Goal: Transaction & Acquisition: Purchase product/service

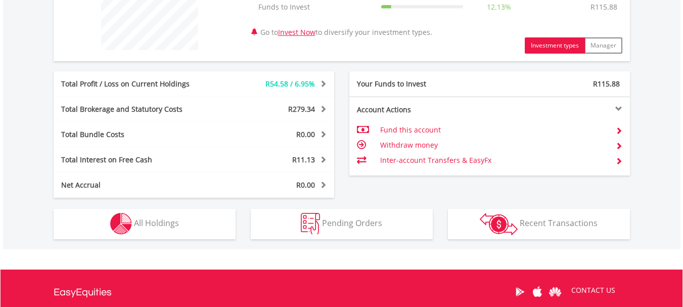
scroll to position [455, 0]
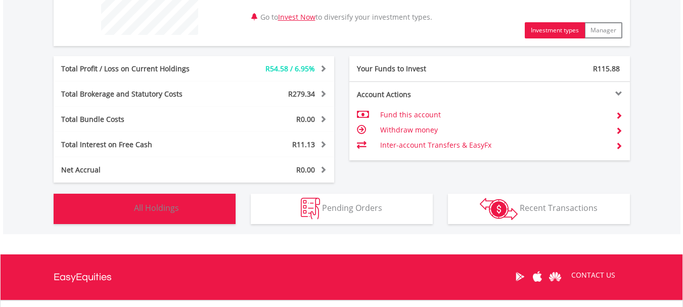
click at [207, 203] on button "Holdings All Holdings" at bounding box center [145, 209] width 182 height 30
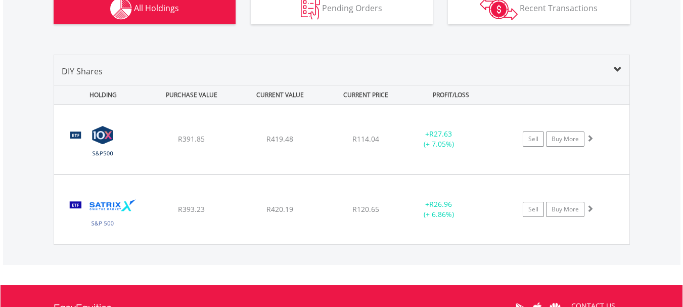
scroll to position [659, 0]
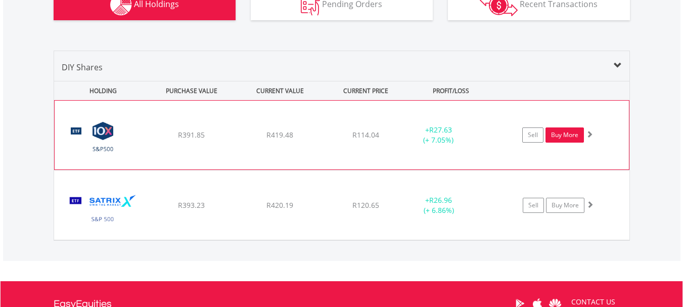
click at [564, 135] on link "Buy More" at bounding box center [564, 134] width 38 height 15
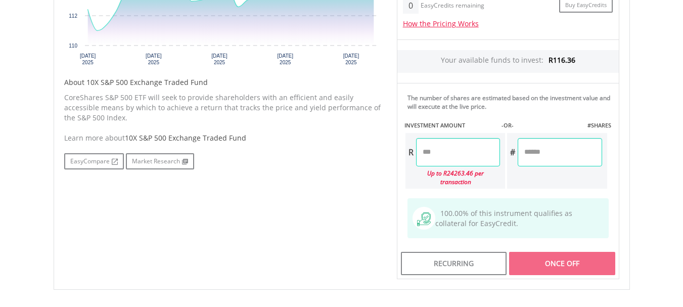
scroll to position [455, 0]
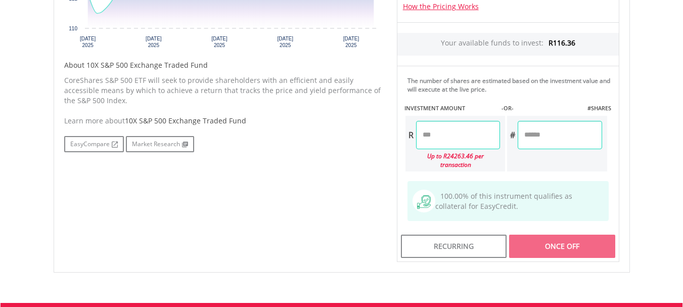
click at [466, 136] on input "number" at bounding box center [458, 135] width 84 height 28
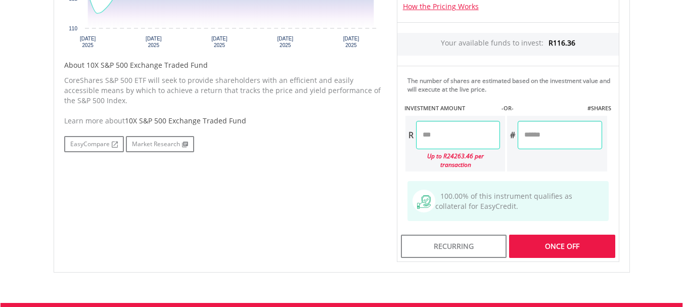
click at [626, 143] on div "Last Updated Price: 15-min. Delay* Price Update Cost: 2 Credits Request A Price…" at bounding box center [508, 66] width 238 height 393
type input "*****"
type input "******"
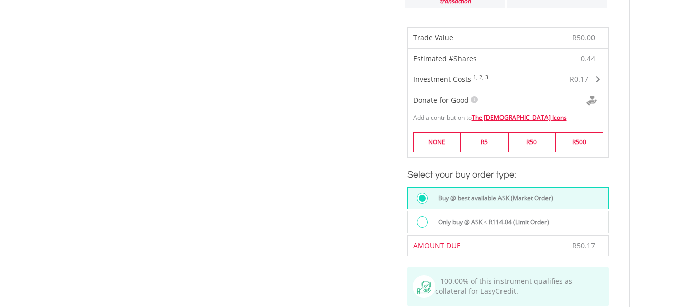
scroll to position [607, 0]
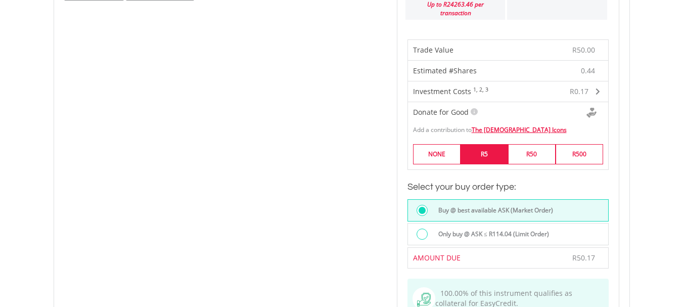
click at [480, 146] on label "R5" at bounding box center [484, 154] width 48 height 20
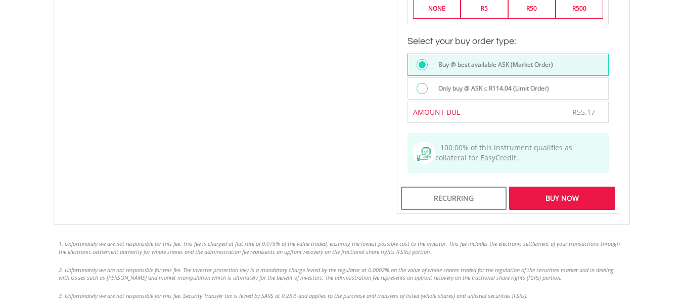
scroll to position [758, 0]
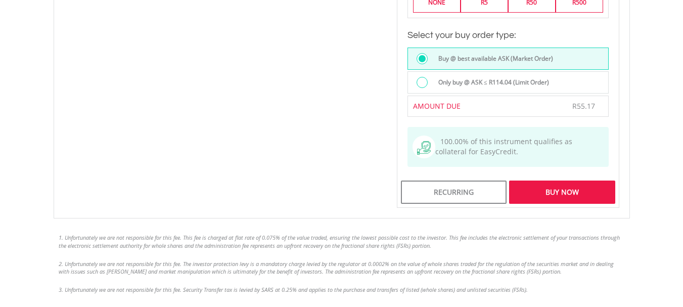
click at [558, 186] on div "Buy Now" at bounding box center [562, 191] width 106 height 23
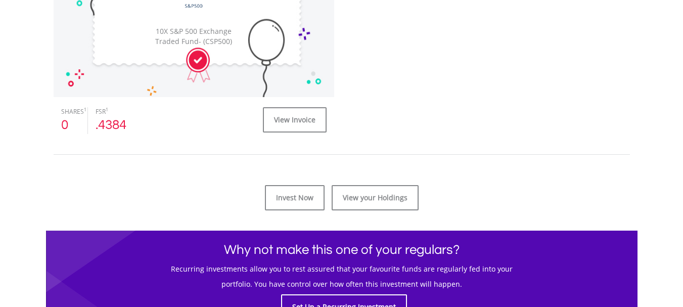
scroll to position [404, 0]
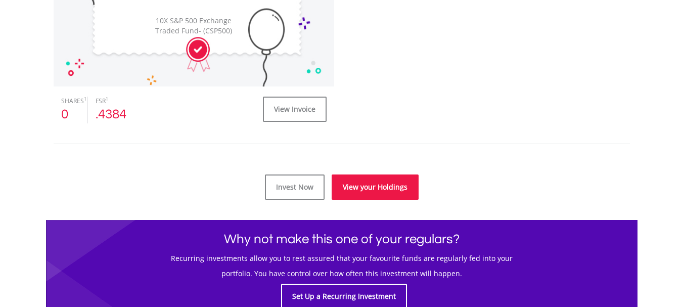
click at [376, 186] on link "View your Holdings" at bounding box center [375, 186] width 87 height 25
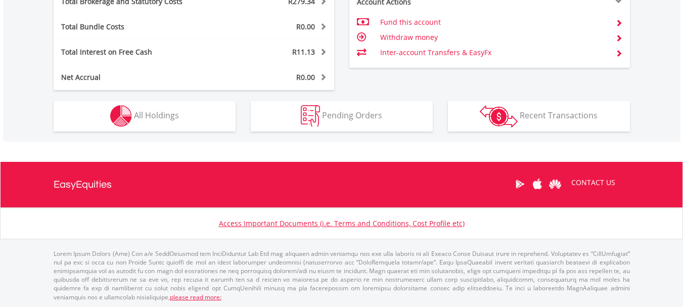
scroll to position [548, 0]
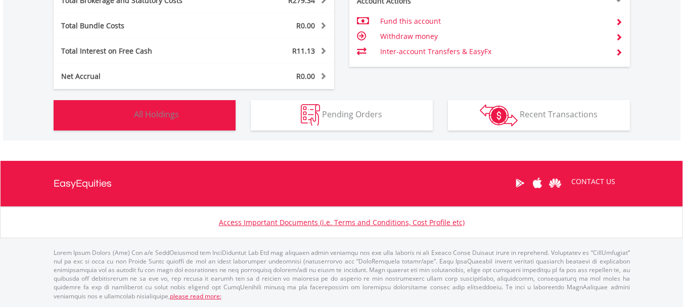
click at [217, 116] on button "Holdings All Holdings" at bounding box center [145, 115] width 182 height 30
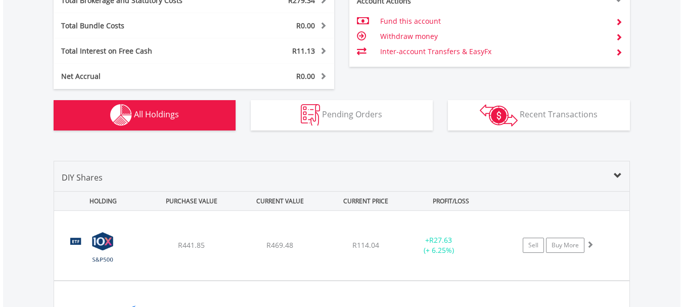
scroll to position [709, 0]
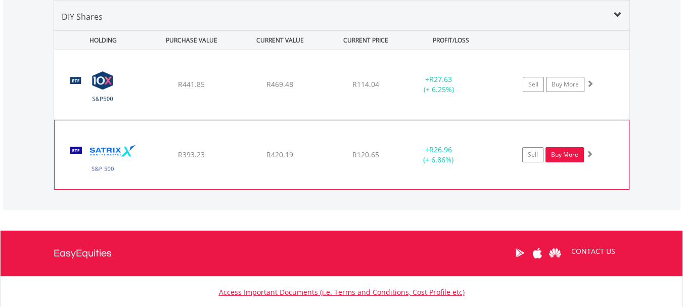
click at [566, 153] on link "Buy More" at bounding box center [564, 154] width 38 height 15
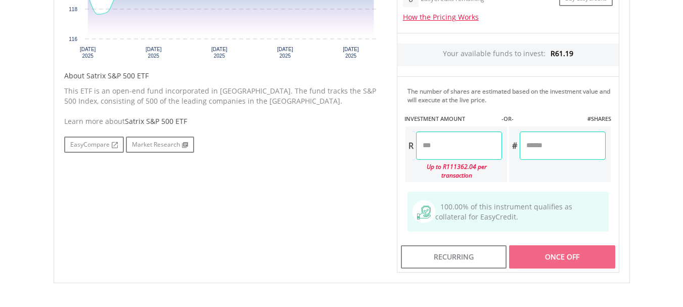
scroll to position [455, 0]
click at [466, 148] on input "number" at bounding box center [459, 145] width 86 height 28
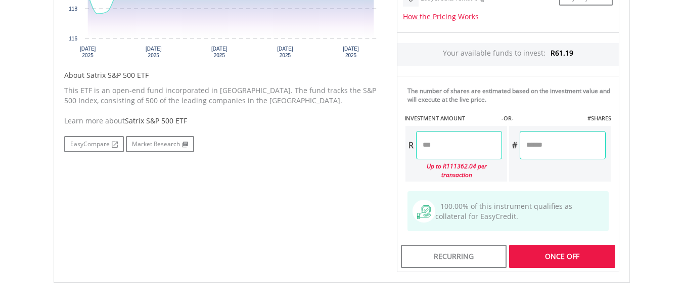
type input "*****"
type input "******"
click at [612, 170] on div "Last Updated Price: 15-min. Delay* Price Update Cost: 2 Credits Request A Price…" at bounding box center [508, 76] width 238 height 393
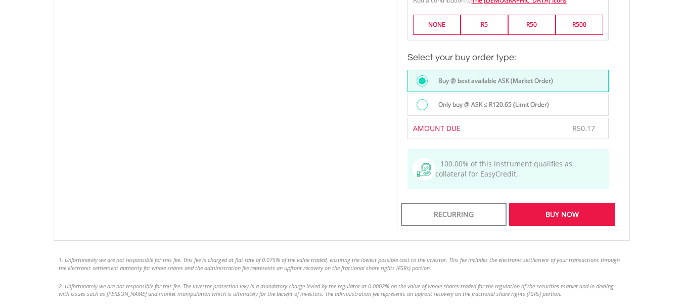
scroll to position [758, 0]
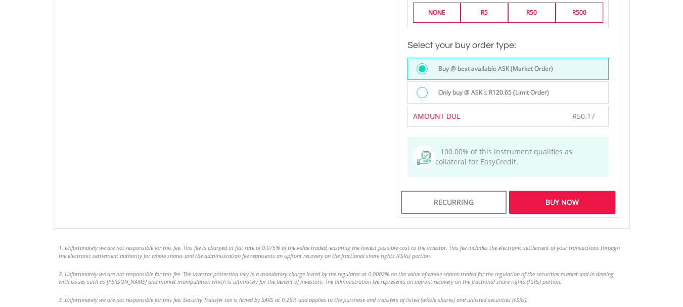
click at [561, 194] on div "Buy Now" at bounding box center [562, 202] width 106 height 23
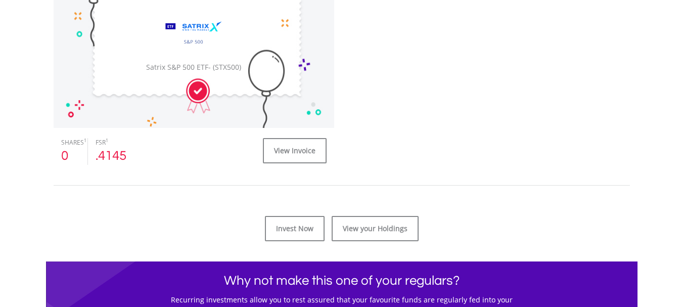
scroll to position [404, 0]
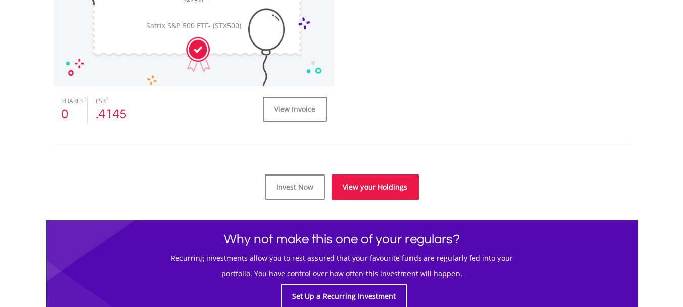
click at [391, 184] on link "View your Holdings" at bounding box center [375, 186] width 87 height 25
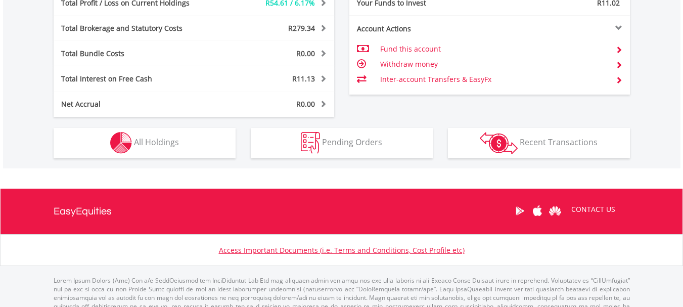
scroll to position [548, 0]
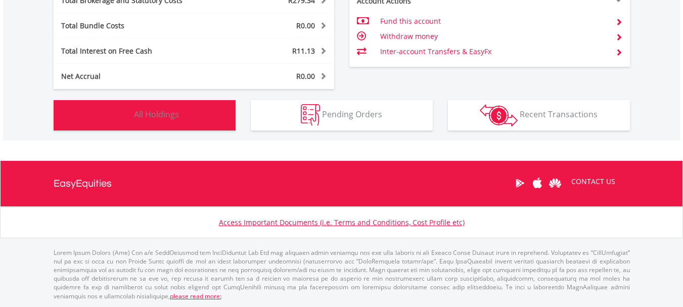
click at [234, 120] on button "Holdings All Holdings" at bounding box center [145, 115] width 182 height 30
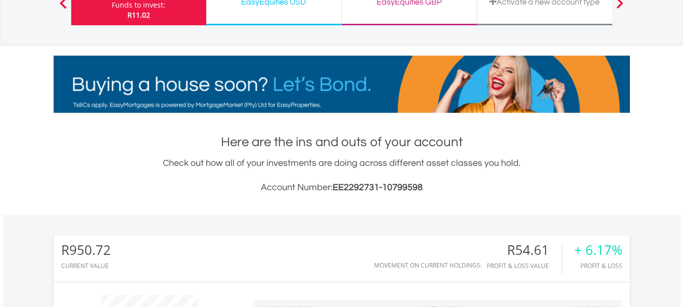
scroll to position [52, 0]
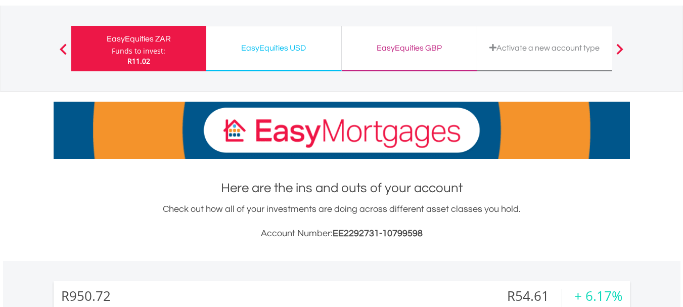
click at [309, 57] on div "EasyEquities USD Funds to invest: R11.02" at bounding box center [273, 48] width 135 height 45
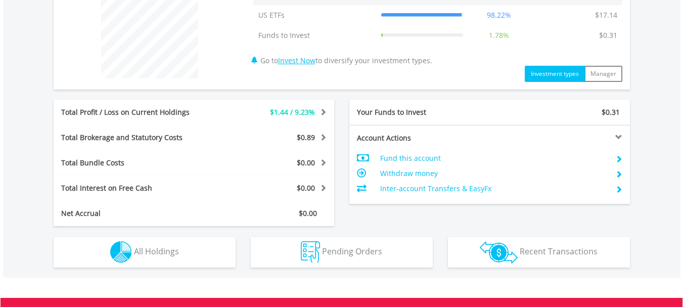
scroll to position [447, 0]
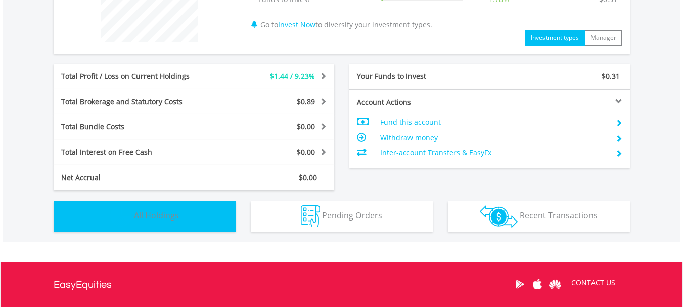
click at [227, 212] on button "Holdings All Holdings" at bounding box center [145, 216] width 182 height 30
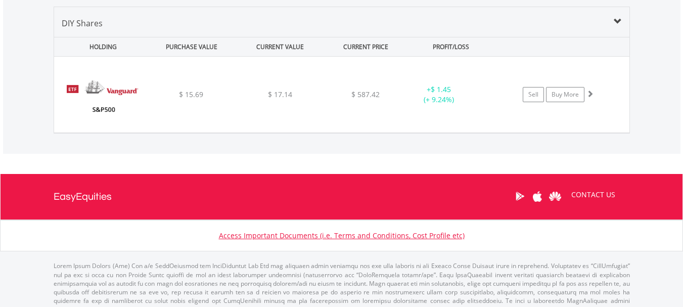
scroll to position [709, 0]
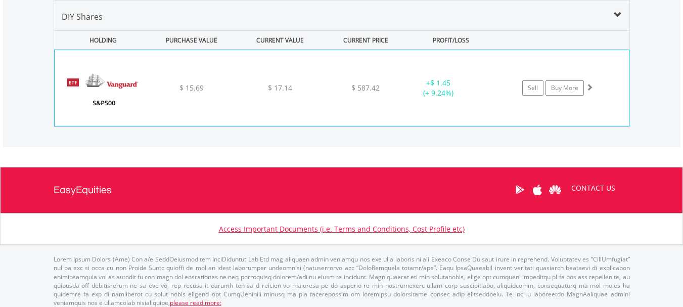
click at [496, 111] on div "﻿ Vanguard S&P 500 ETF $ 15.69 $ 17.14 $ 587.42 + $ 1.45 (+ 9.24%) Sell Buy More" at bounding box center [342, 88] width 574 height 76
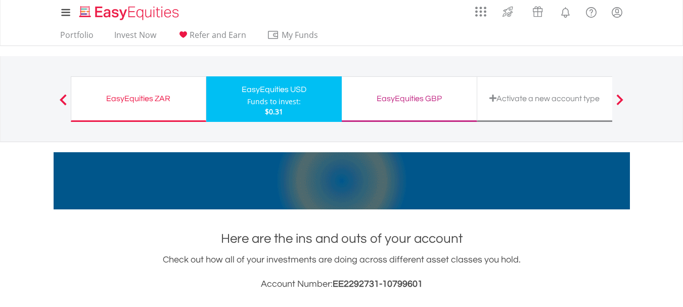
scroll to position [0, 0]
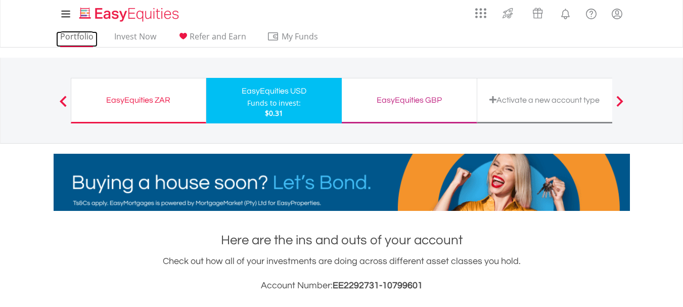
click at [75, 35] on link "Portfolio" at bounding box center [76, 39] width 41 height 16
